Goal: Navigation & Orientation: Find specific page/section

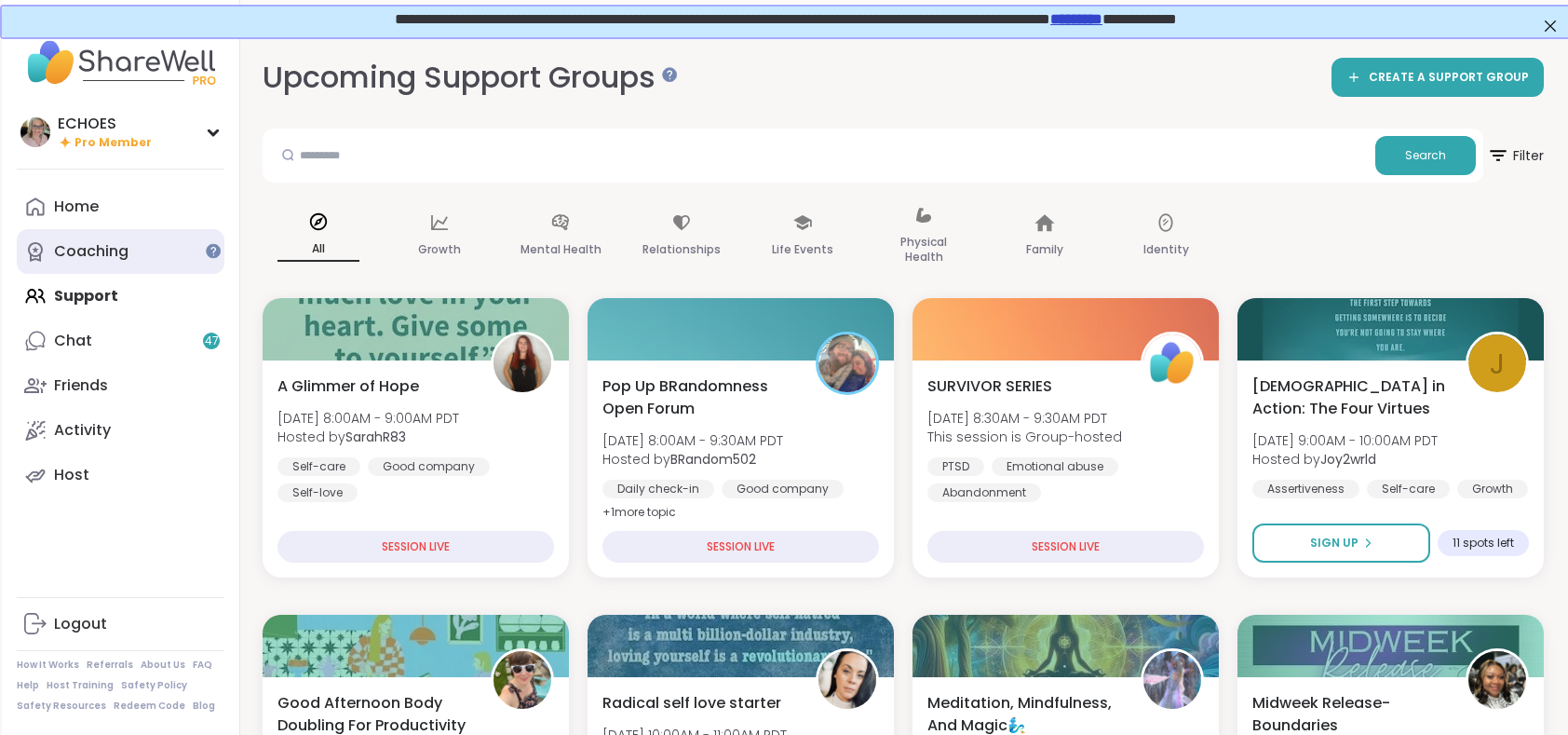
click at [113, 257] on div "Coaching" at bounding box center [92, 252] width 75 height 21
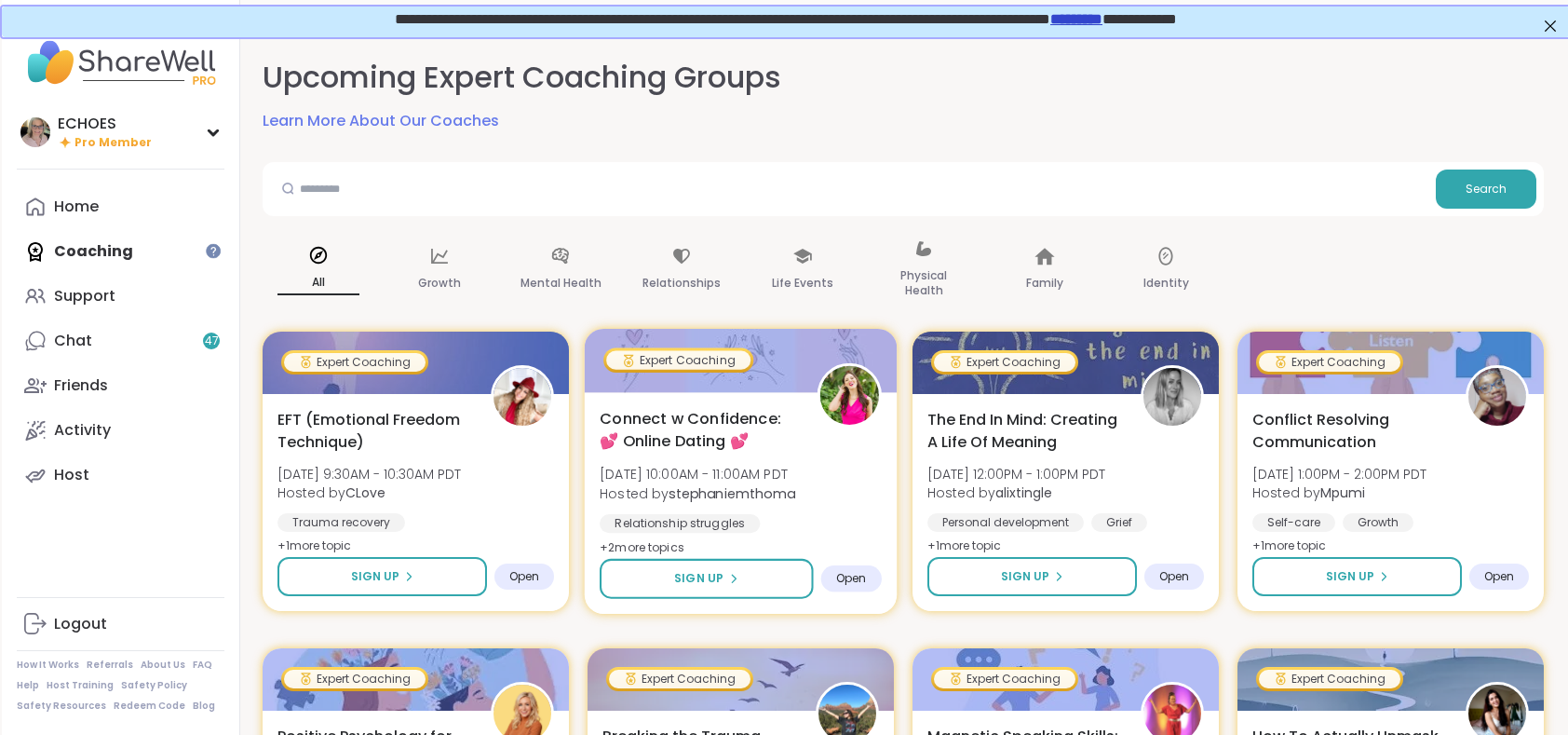
scroll to position [93, 0]
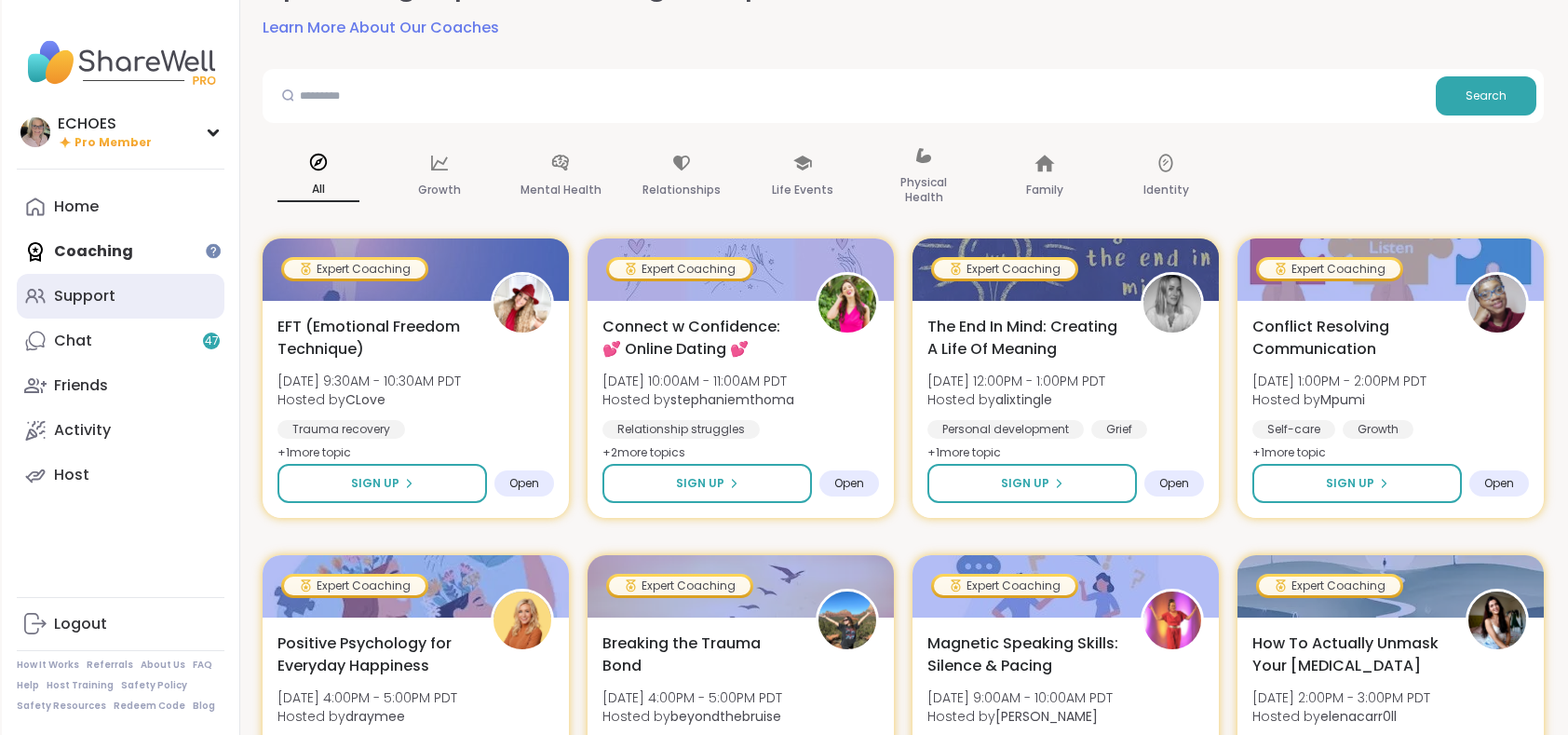
click at [107, 300] on div "Support" at bounding box center [85, 296] width 62 height 21
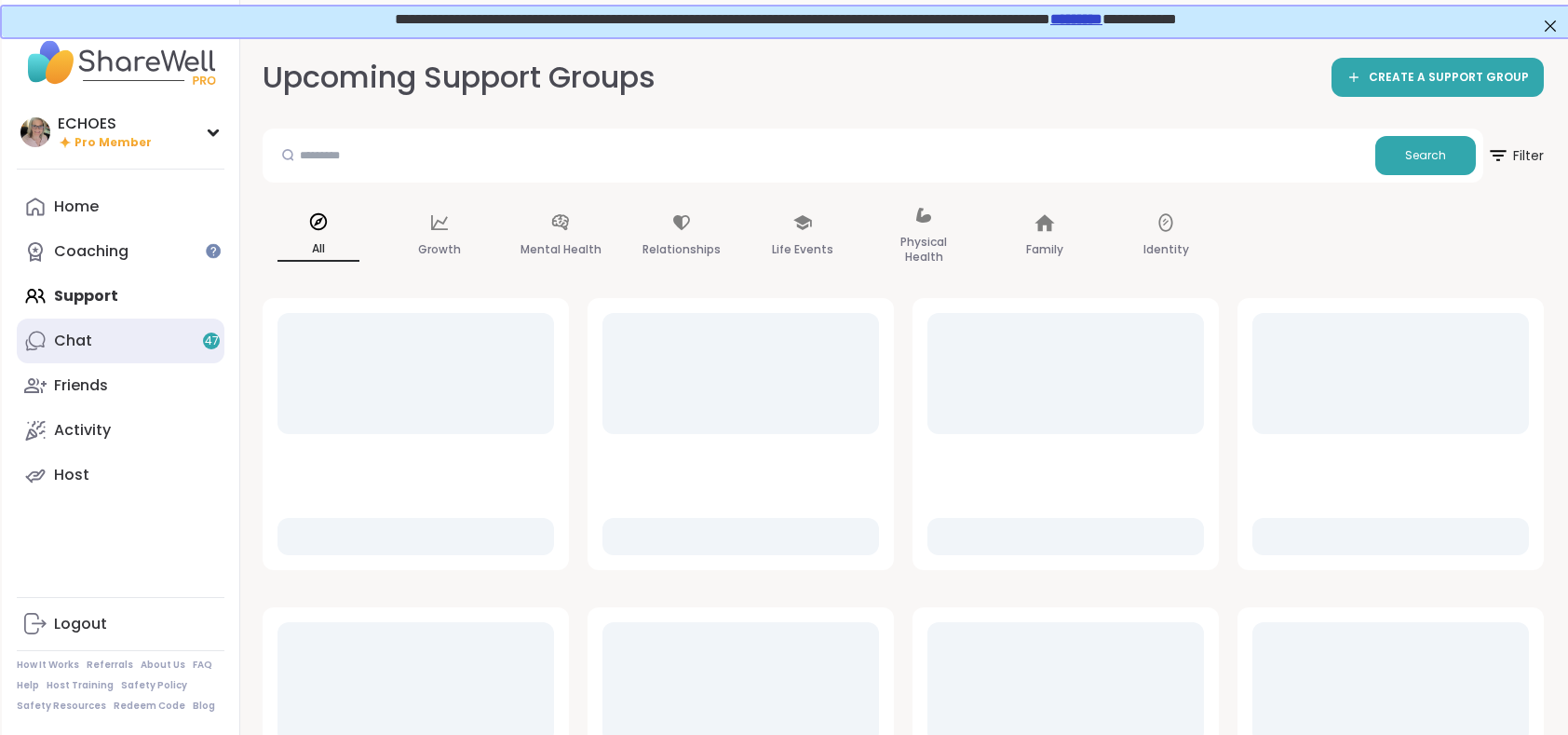
click at [110, 330] on link "Chat 47" at bounding box center [121, 341] width 208 height 45
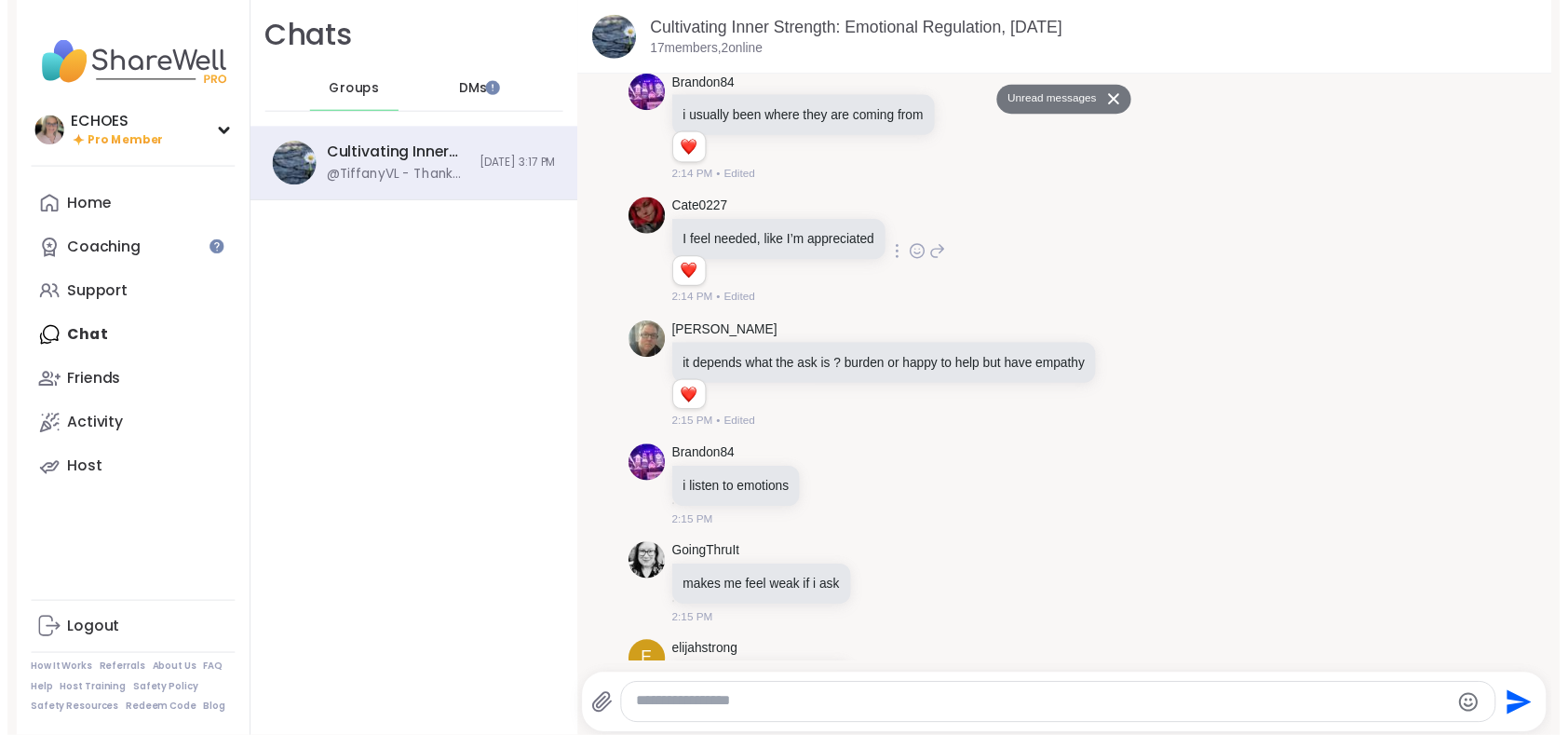
scroll to position [1845, 0]
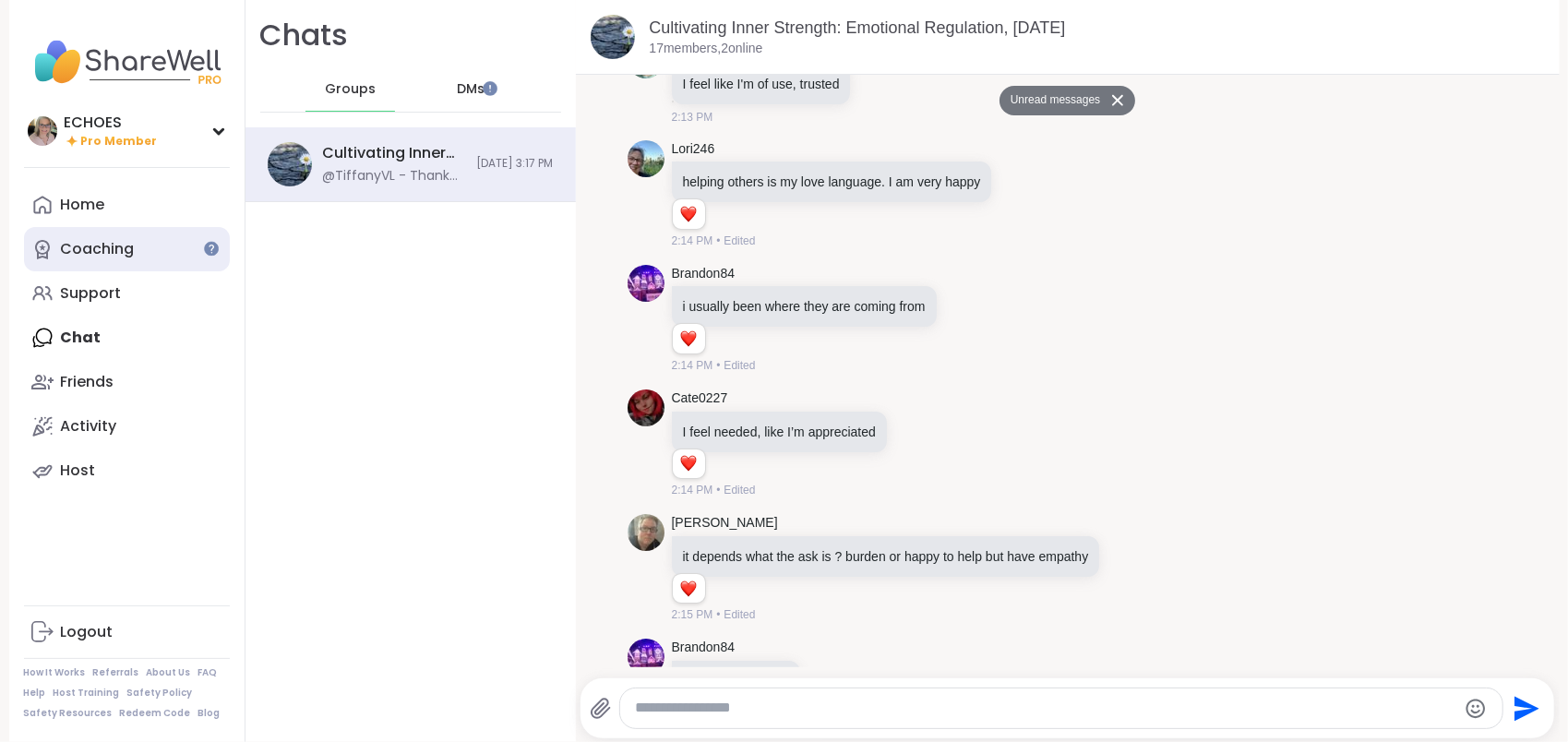
click at [83, 251] on div "Coaching" at bounding box center [98, 249] width 74 height 20
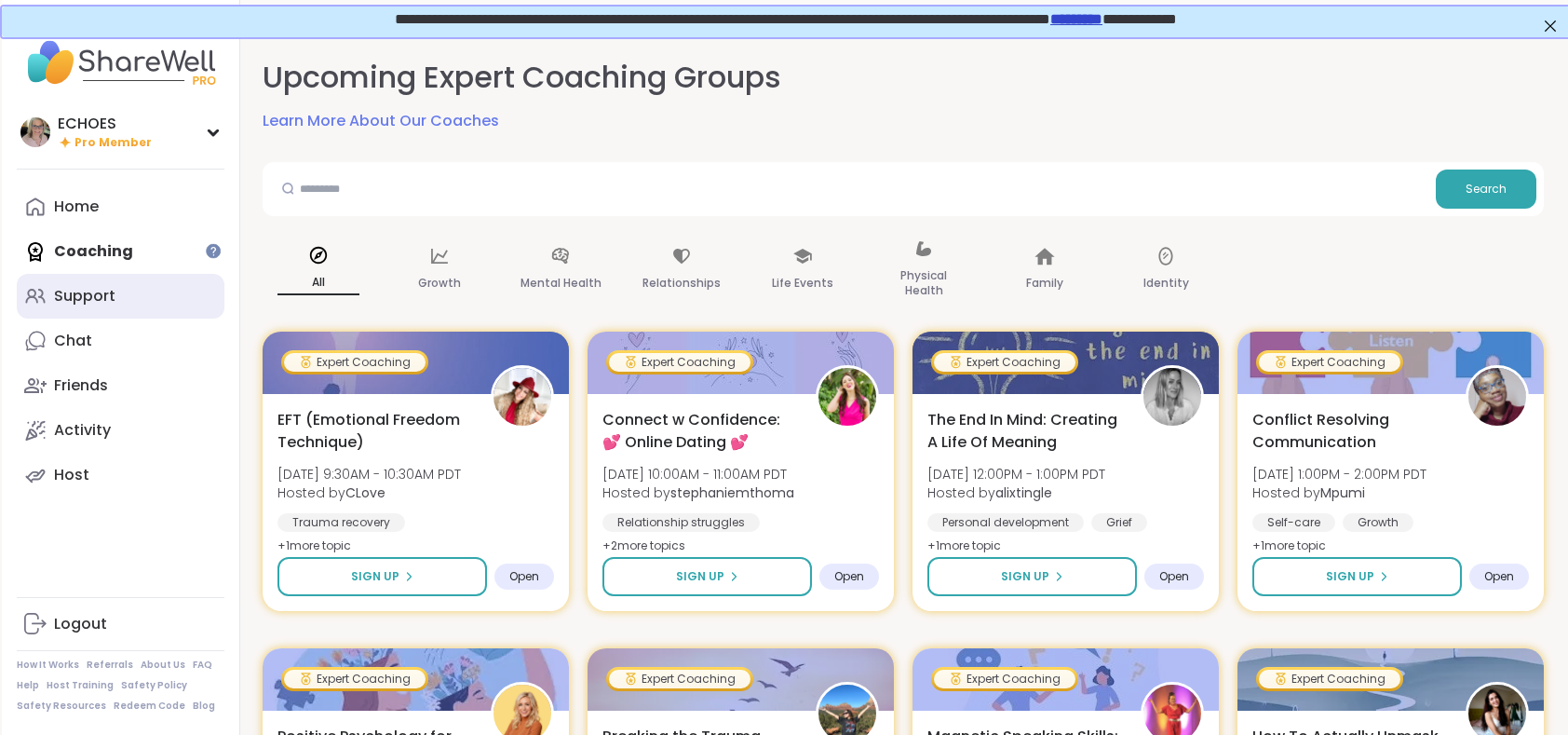
click at [133, 292] on link "Support" at bounding box center [121, 296] width 208 height 45
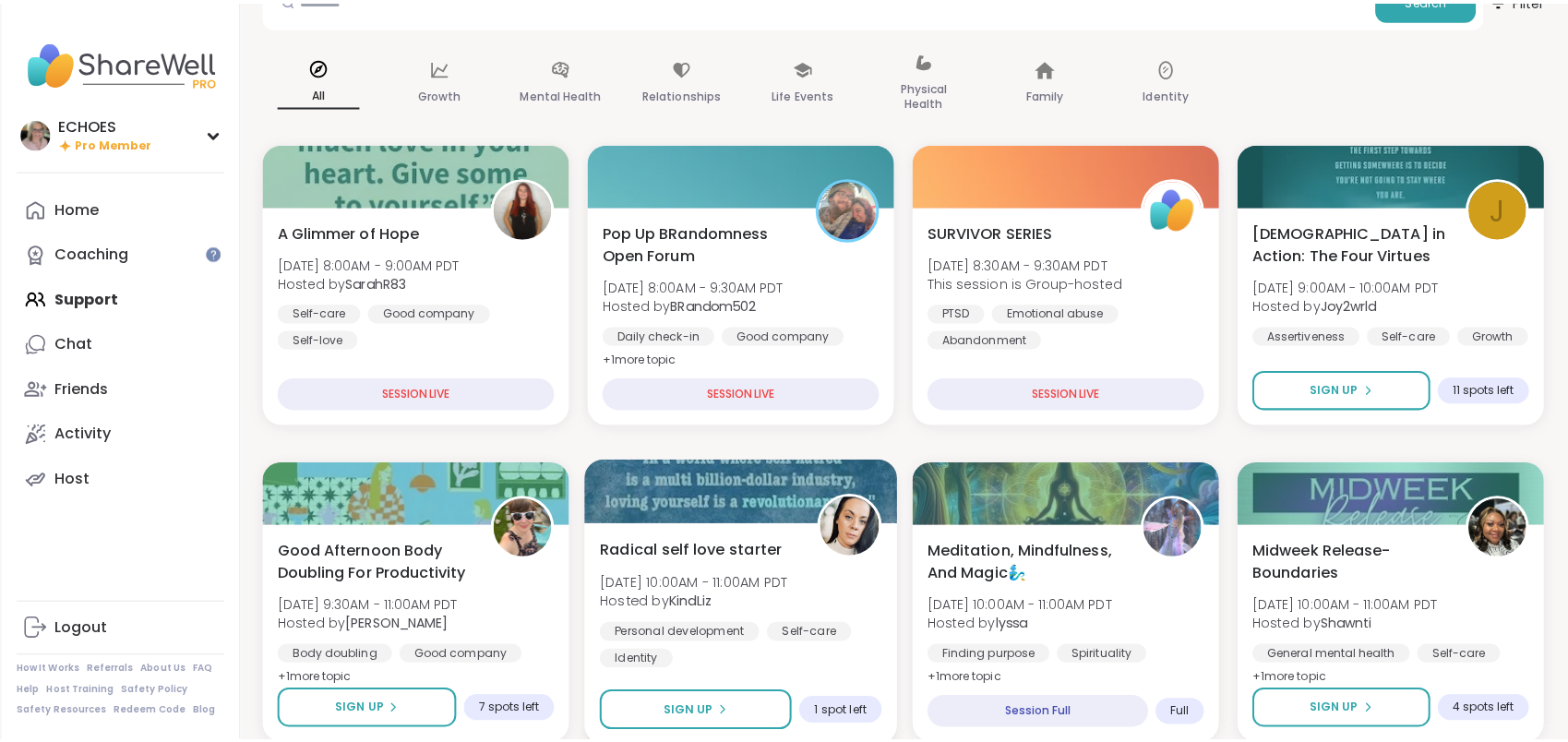
scroll to position [185, 0]
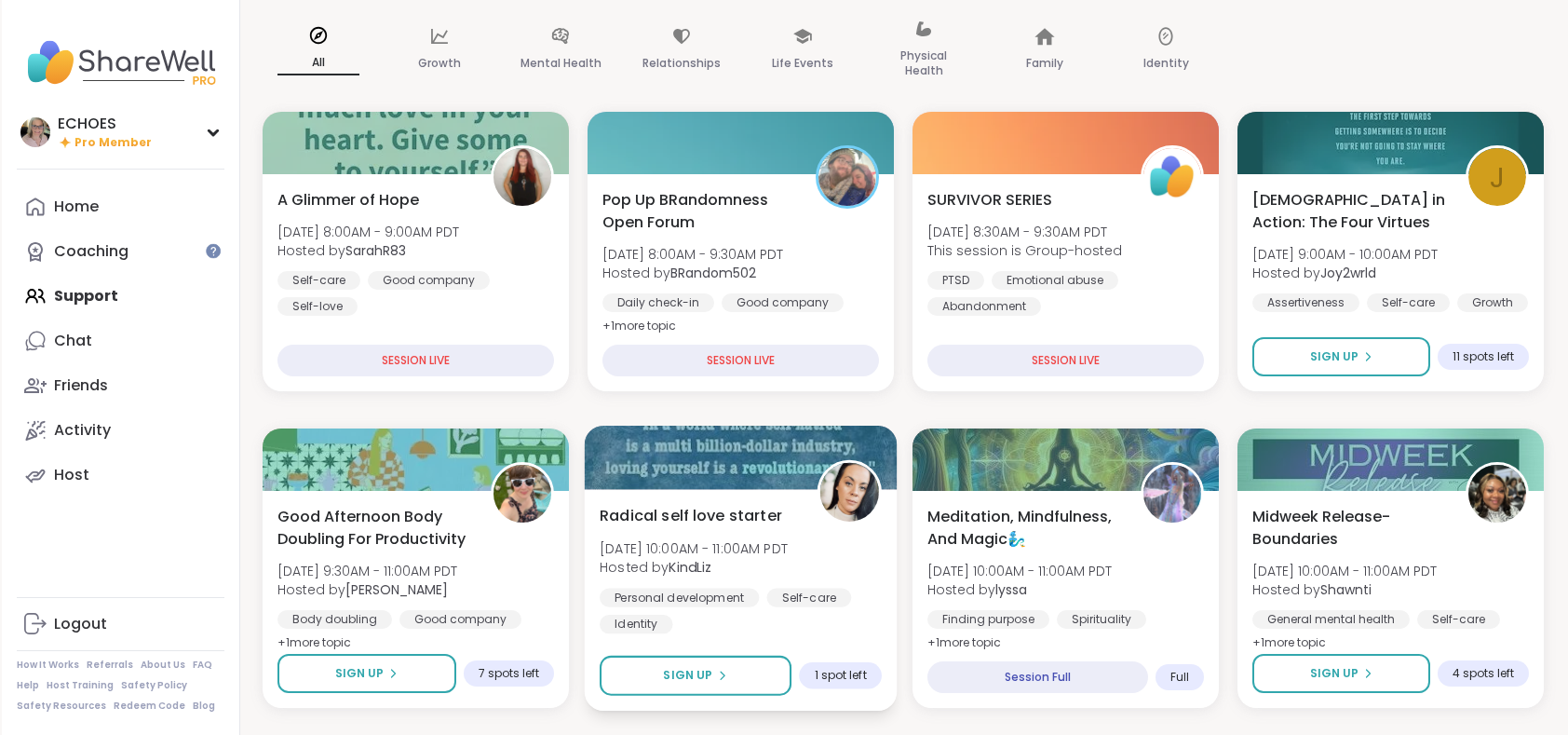
click at [795, 612] on div "Personal development Self-care Identity" at bounding box center [740, 610] width 282 height 46
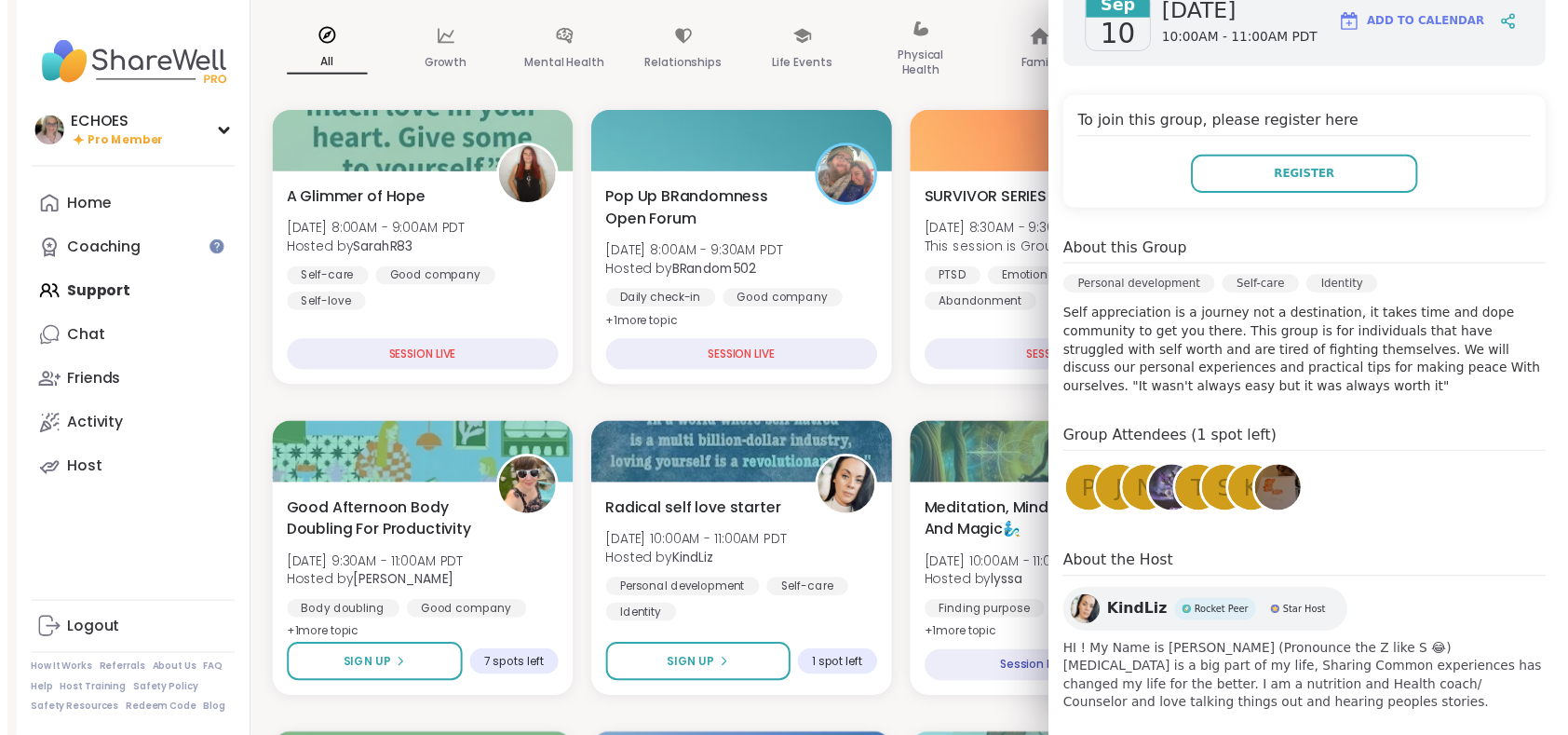
scroll to position [17, 0]
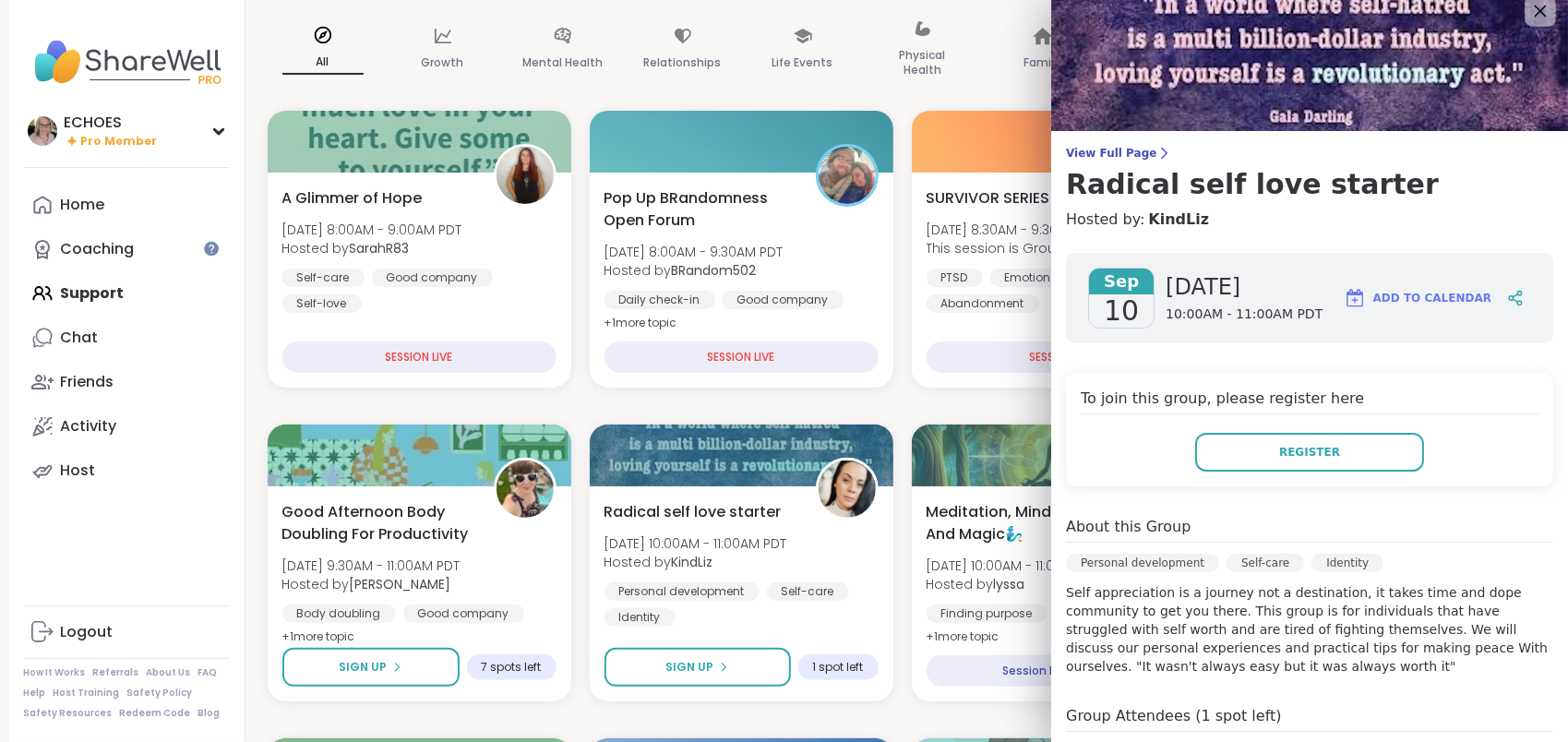
click at [1528, 5] on icon at bounding box center [1539, 10] width 23 height 23
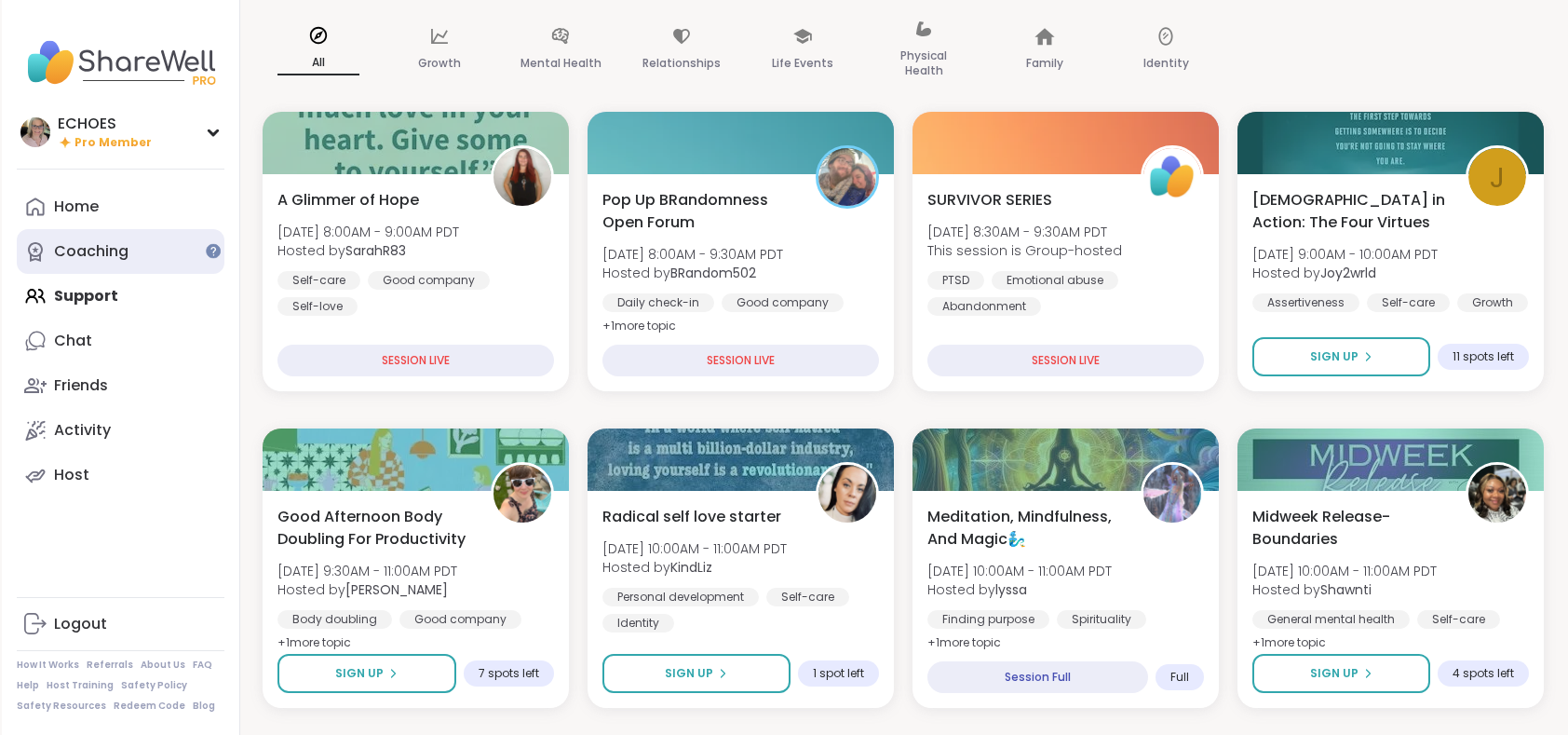
click at [85, 245] on div "Coaching" at bounding box center [92, 252] width 75 height 21
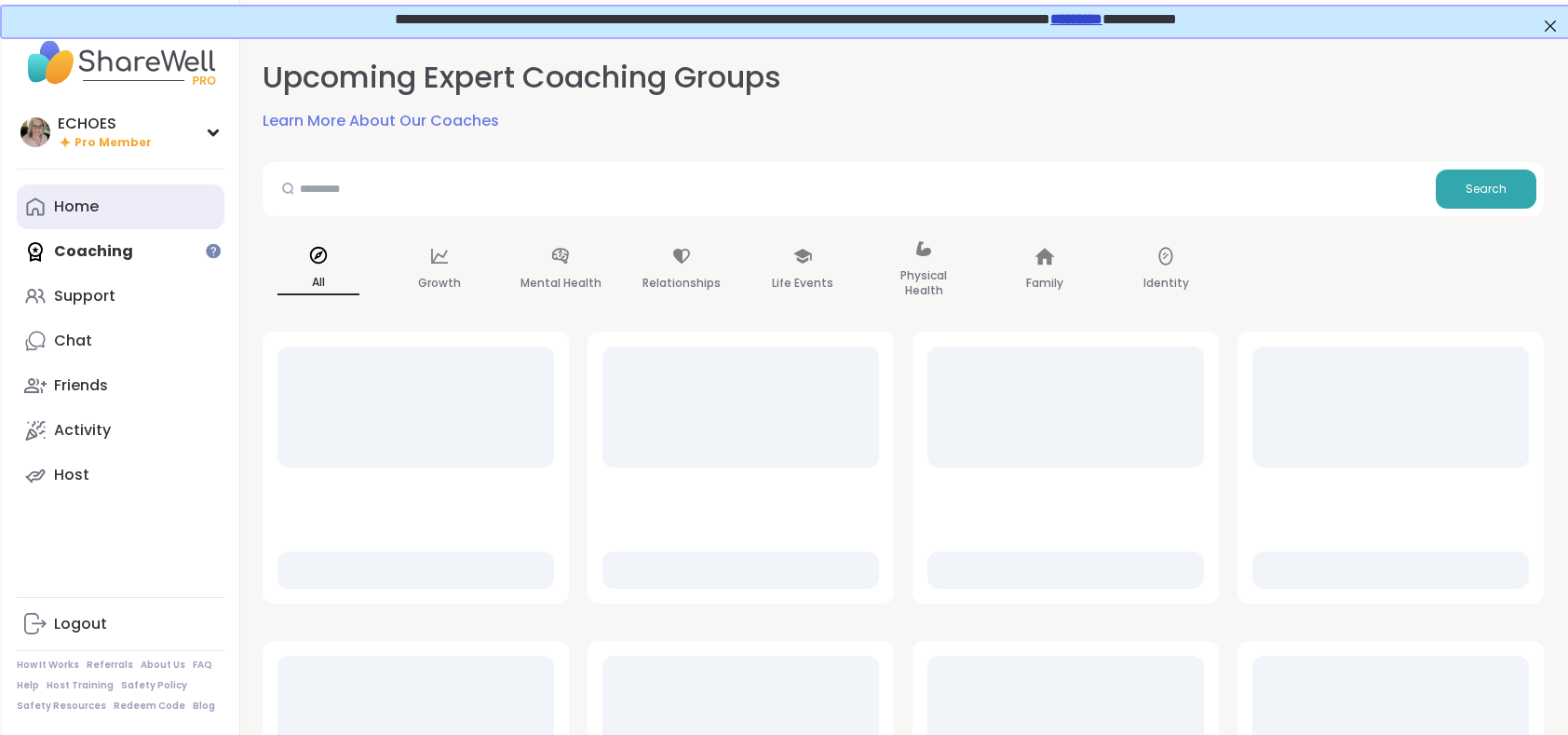
click at [82, 213] on div "Home" at bounding box center [77, 207] width 45 height 21
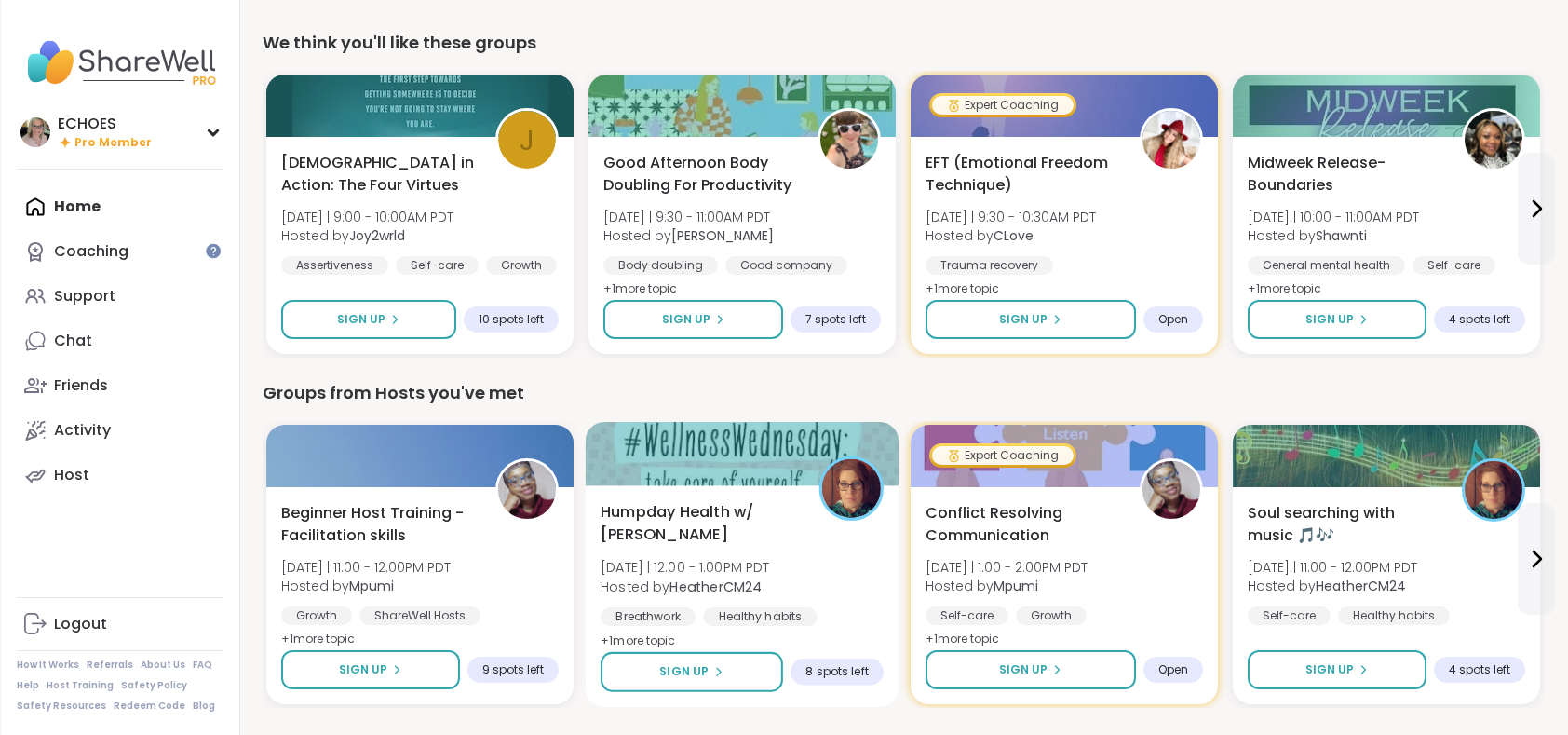
scroll to position [186, 0]
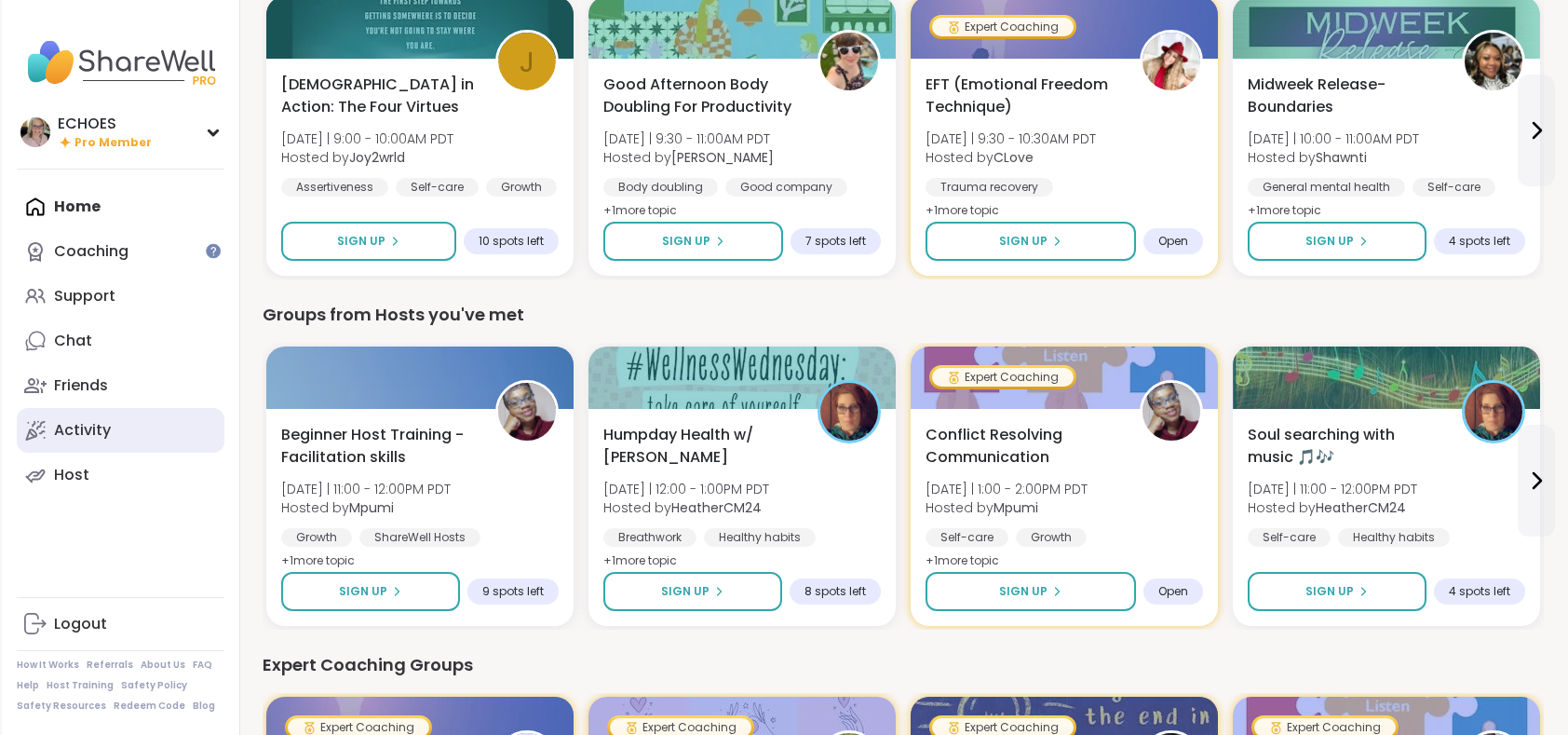
click at [96, 423] on div "Activity" at bounding box center [82, 431] width 57 height 21
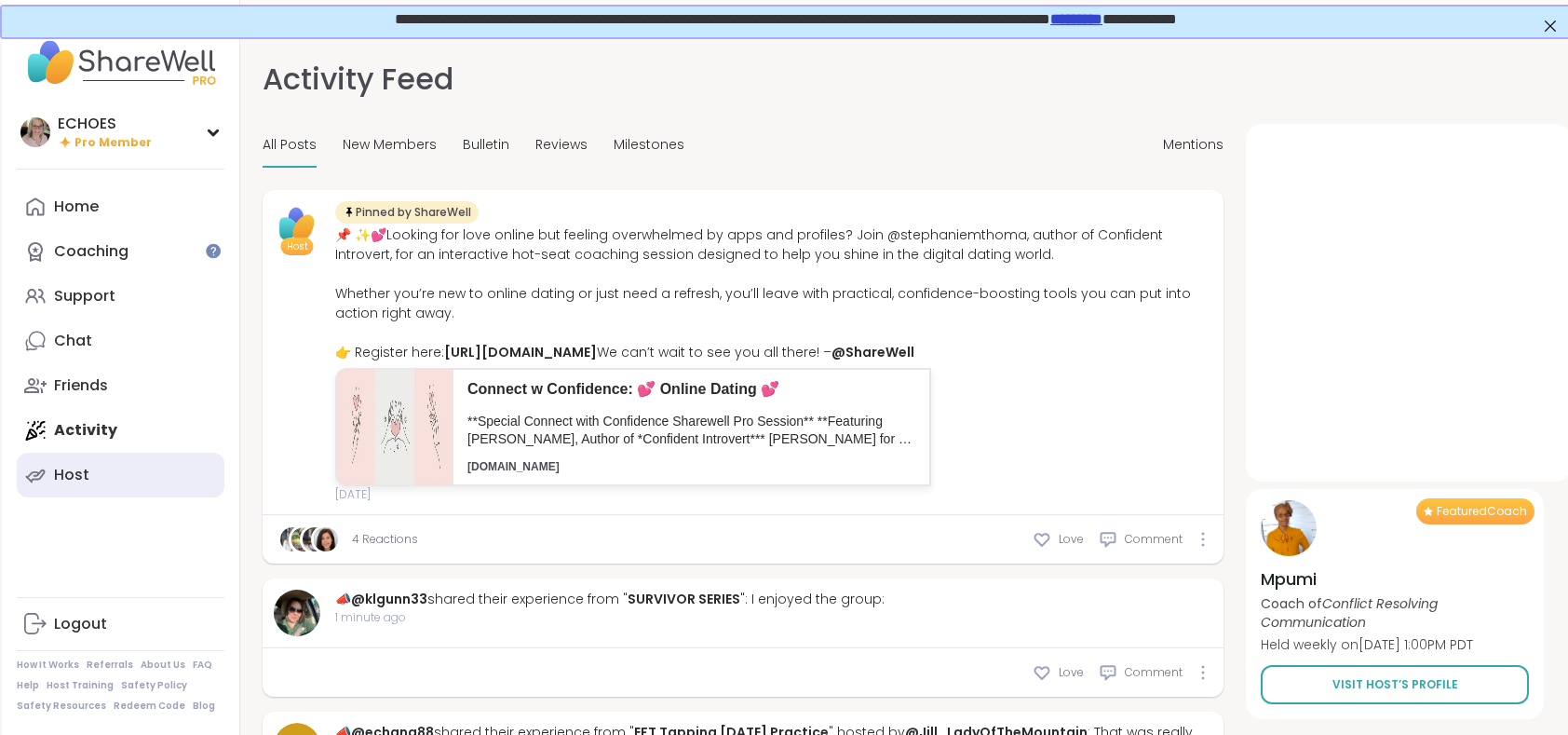
click at [75, 478] on div "Host" at bounding box center [72, 475] width 36 height 21
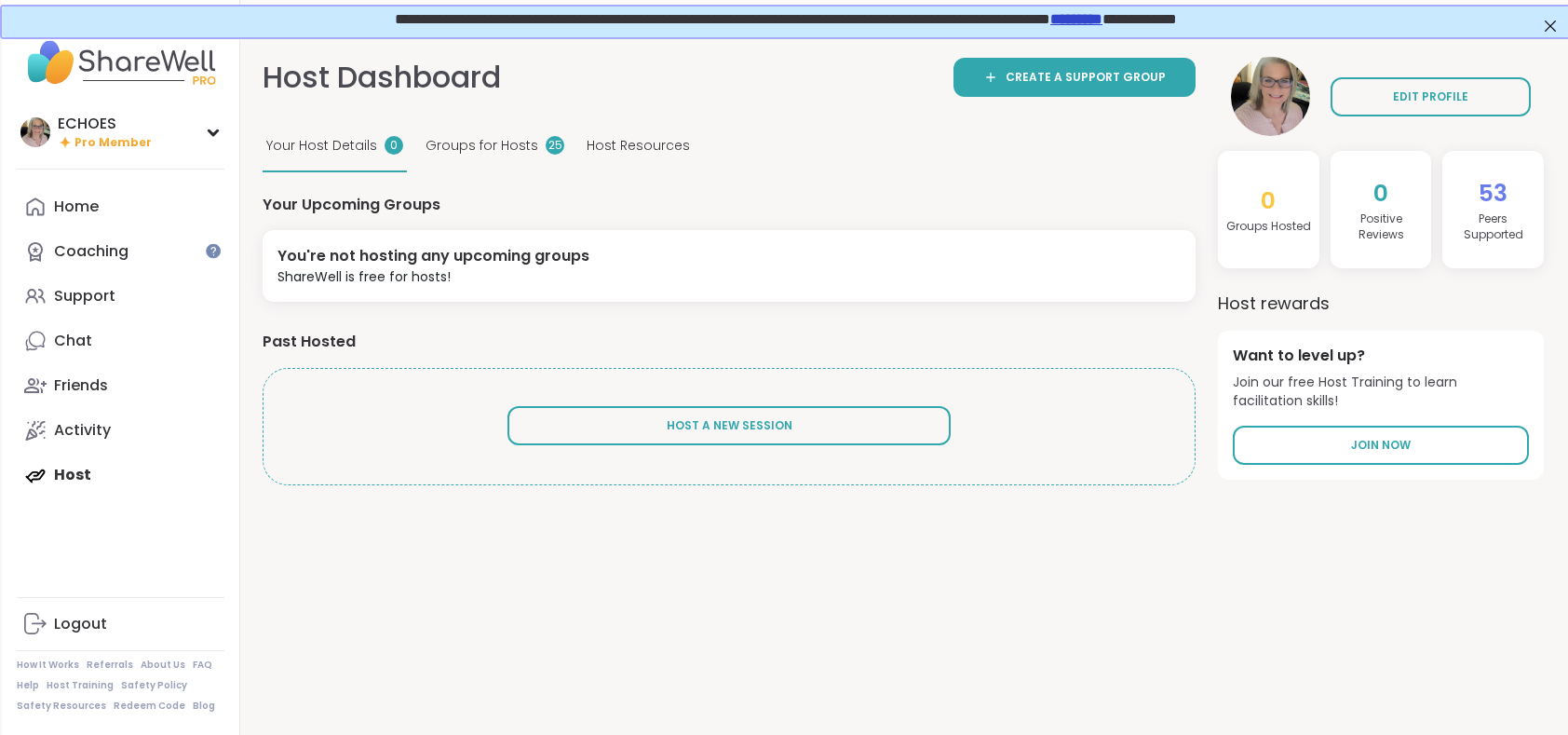
click at [1501, 225] on h4 "Peers Supported" at bounding box center [1493, 228] width 86 height 32
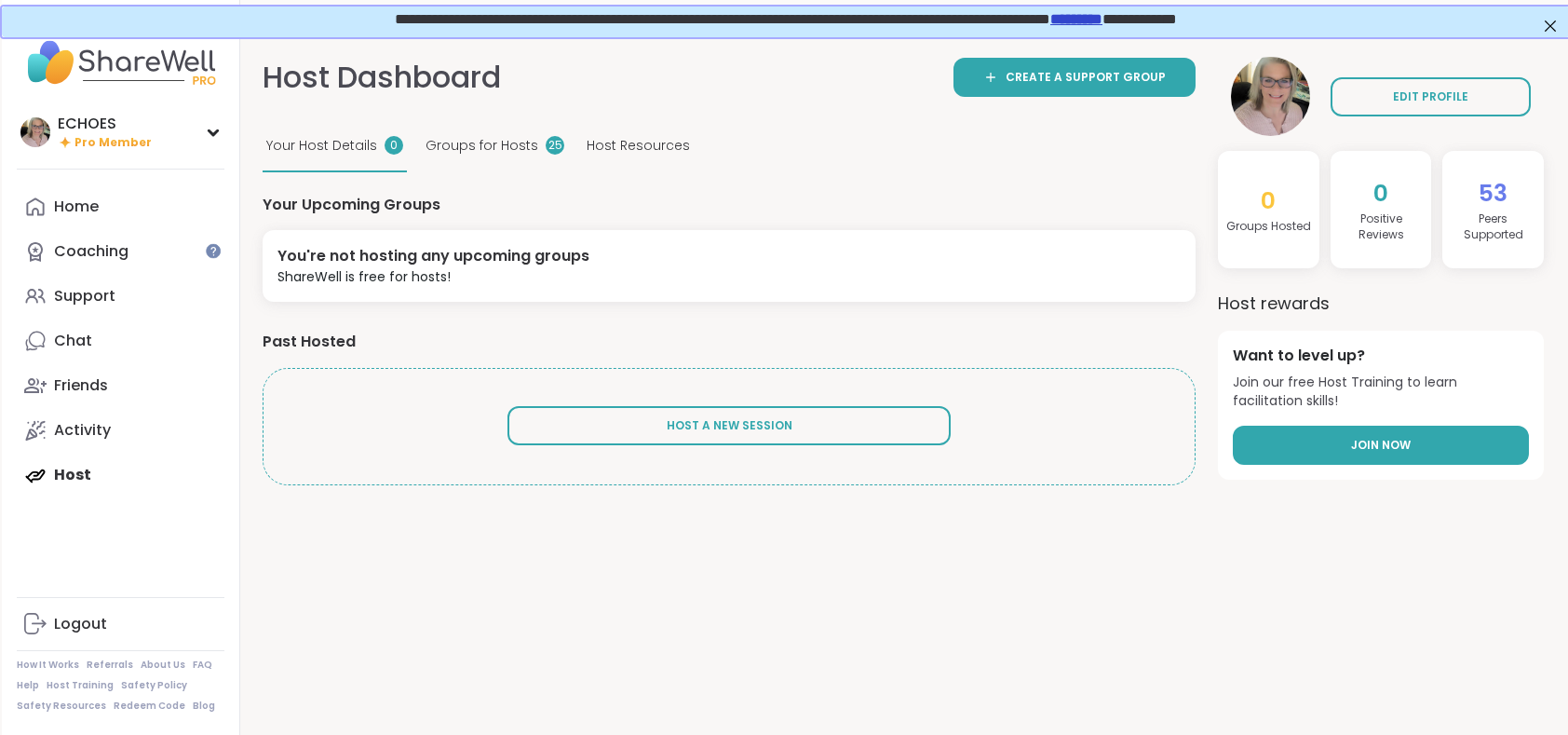
click at [1387, 443] on span "Join Now" at bounding box center [1381, 445] width 60 height 17
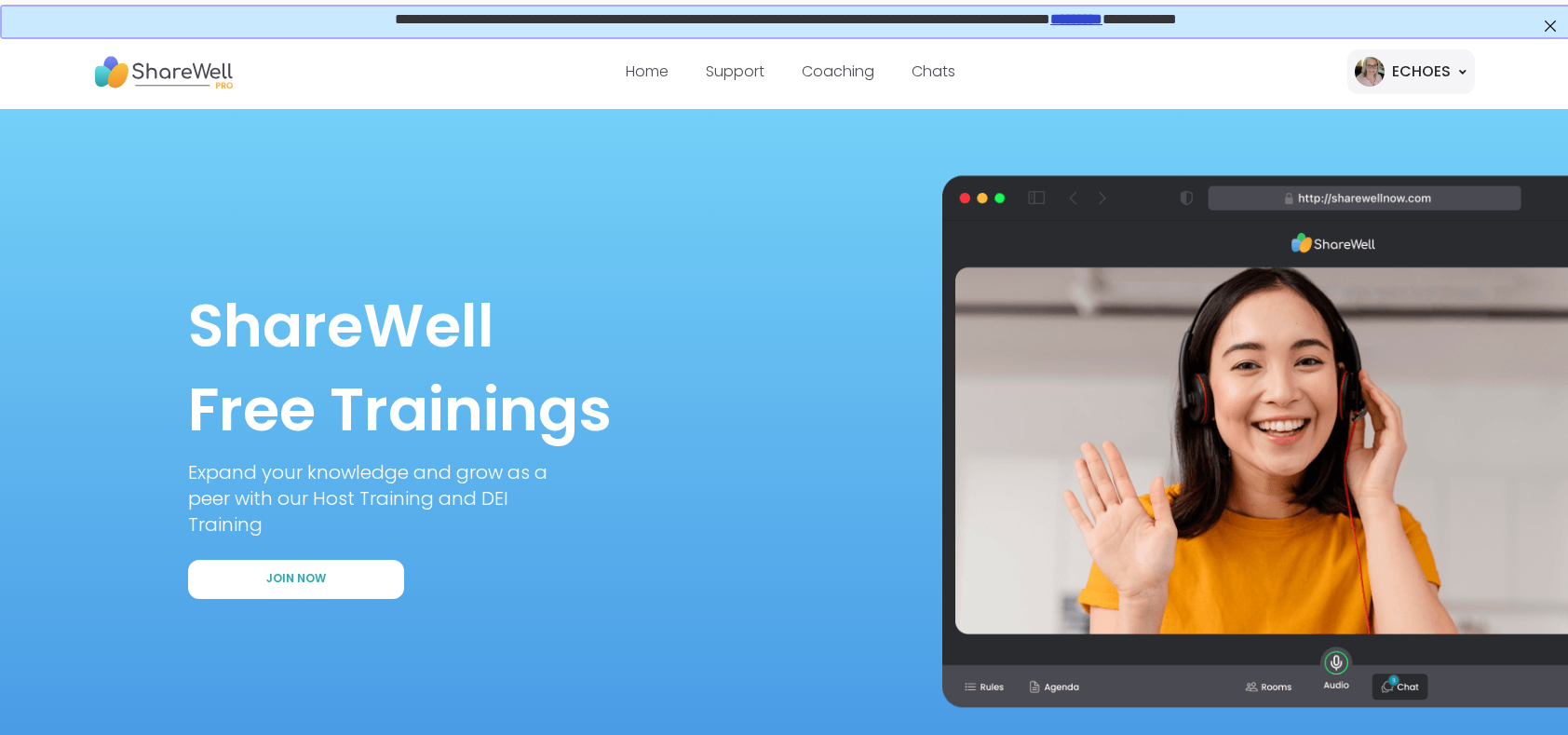
click at [1466, 67] on div "ECHOES" at bounding box center [1411, 72] width 127 height 45
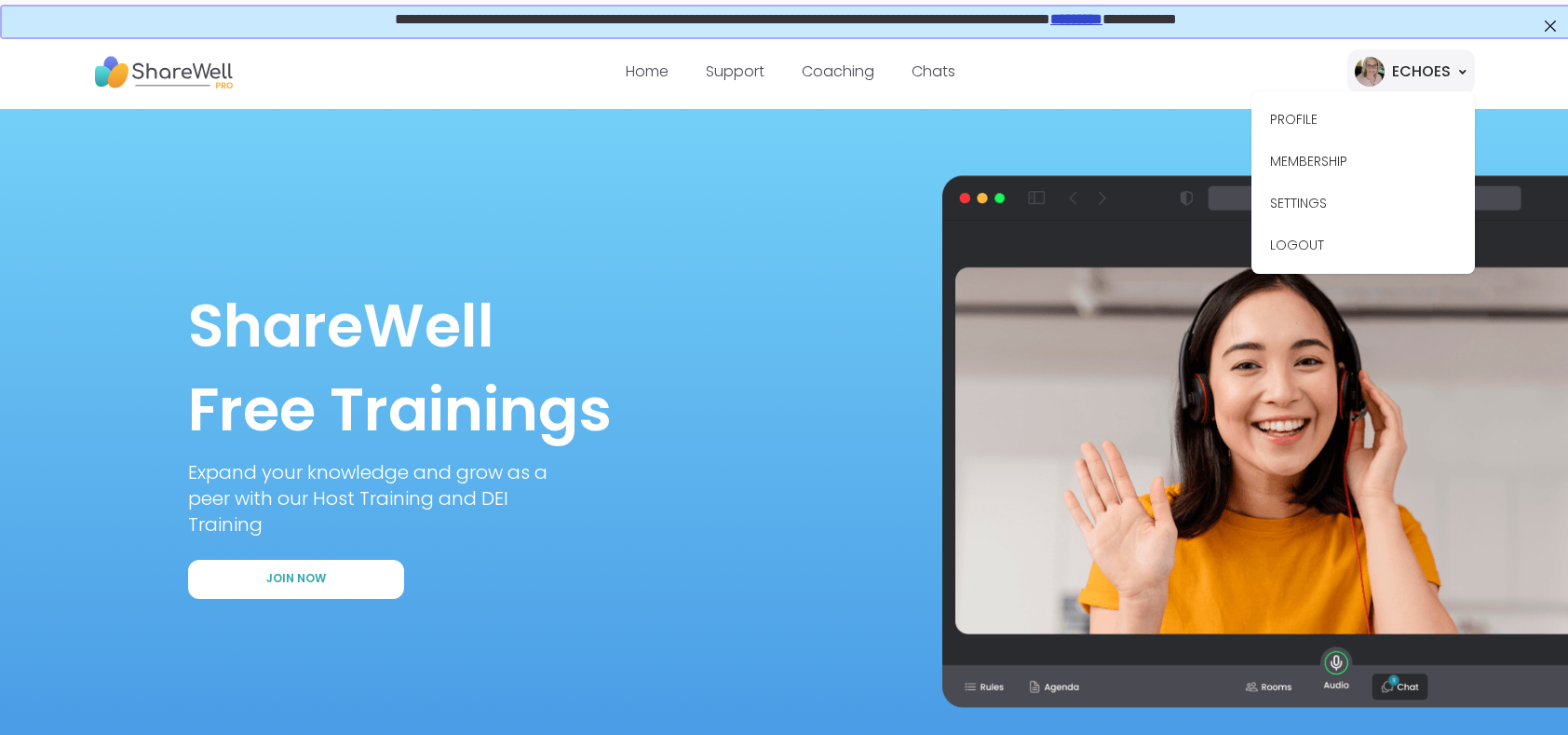
drag, startPoint x: 697, startPoint y: 324, endPoint x: 709, endPoint y: 324, distance: 12.0
click at [709, 324] on h1 "ShareWell Free Trainings" at bounding box center [784, 367] width 1192 height 167
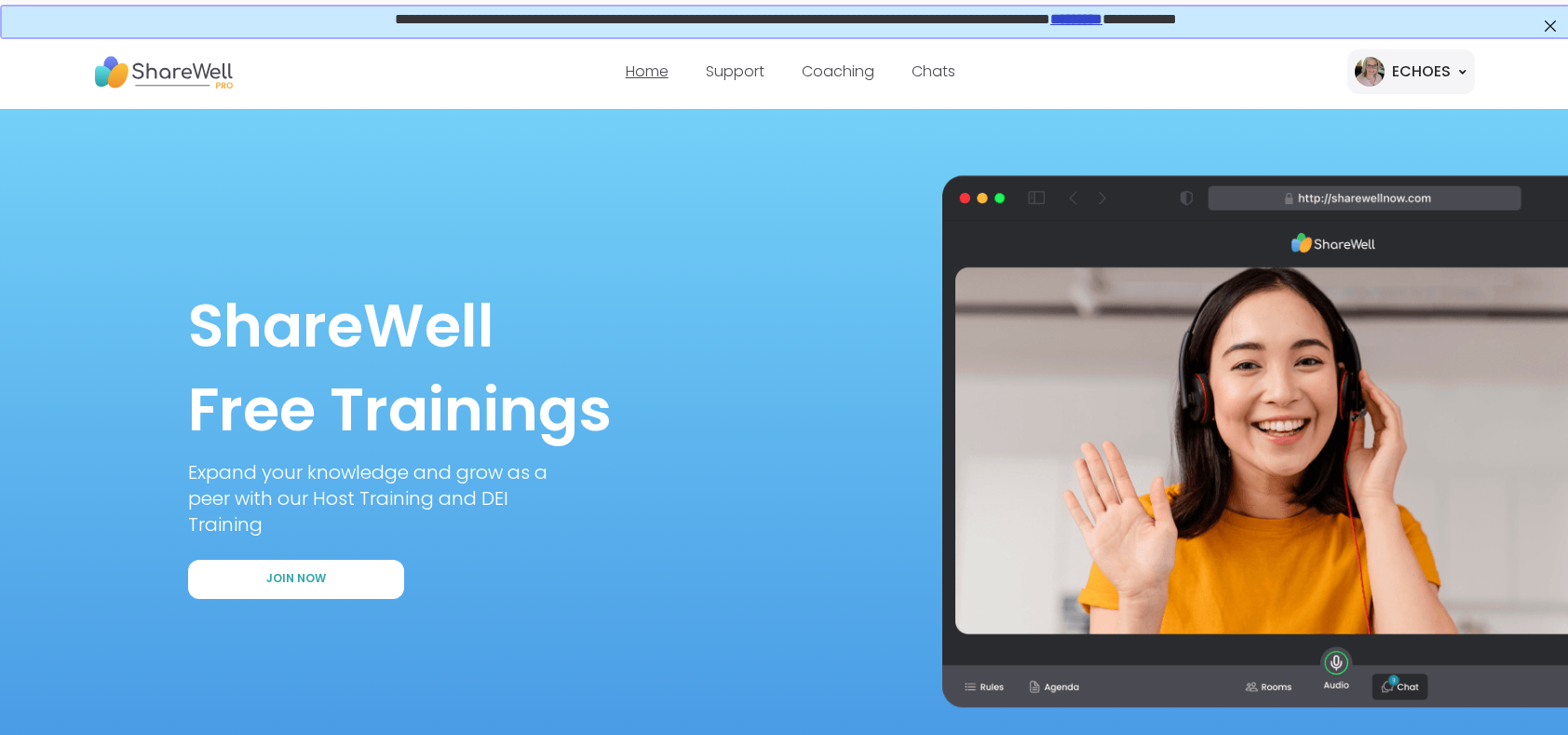
click at [655, 69] on link "Home" at bounding box center [647, 71] width 43 height 22
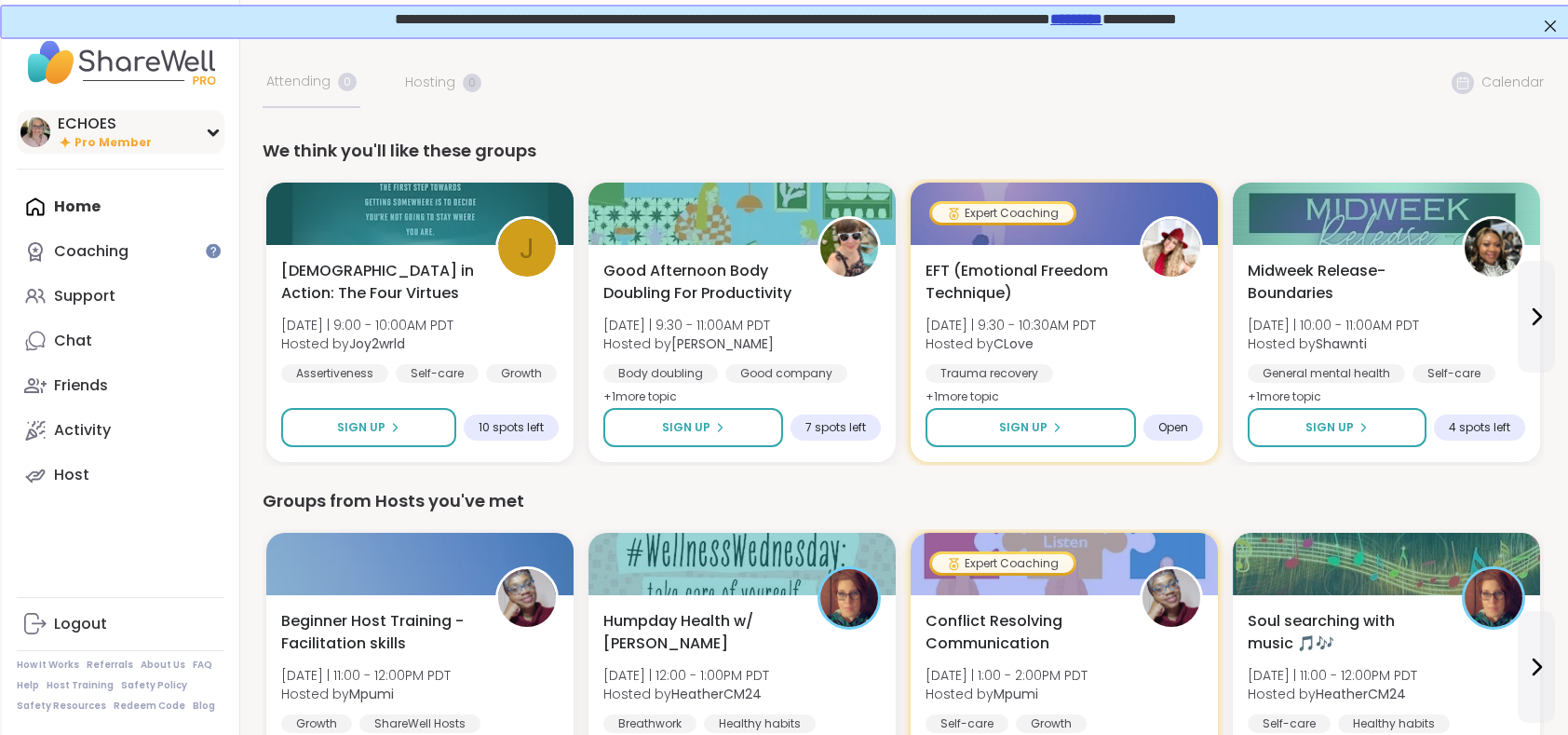
click at [173, 133] on div "ECHOES Pro Member" at bounding box center [121, 131] width 208 height 44
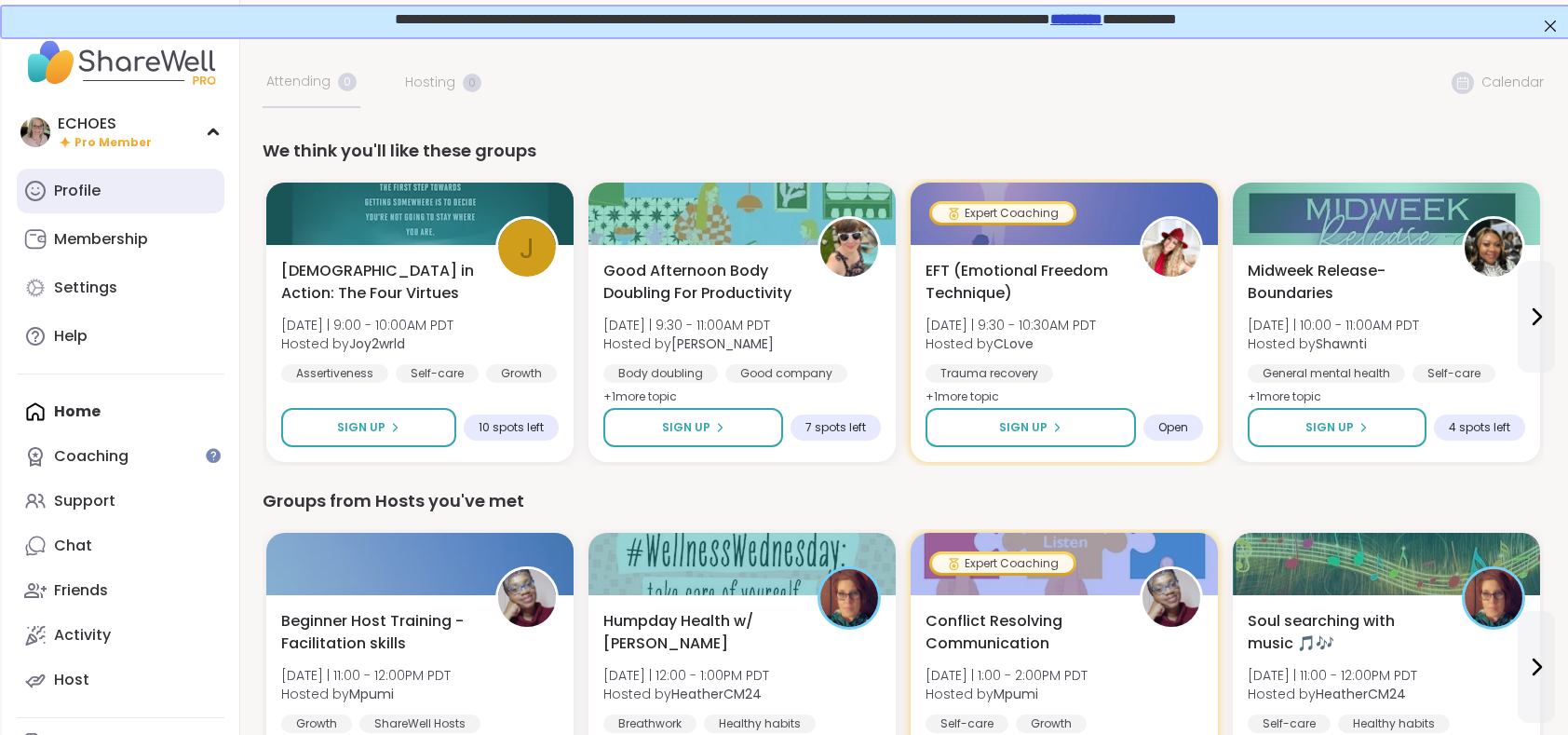
click at [103, 188] on link "Profile" at bounding box center [121, 191] width 208 height 45
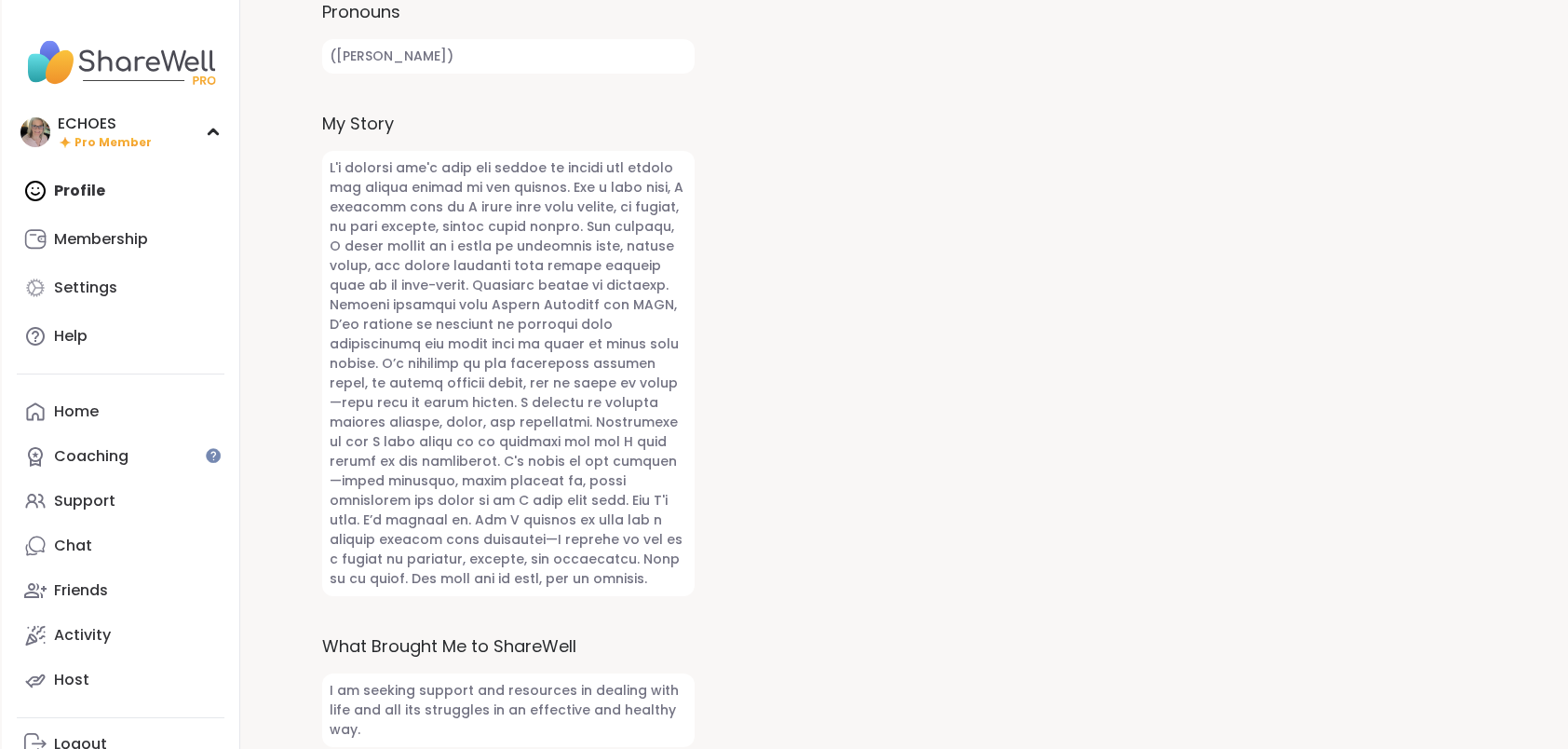
scroll to position [932, 0]
